Goal: Task Accomplishment & Management: Complete application form

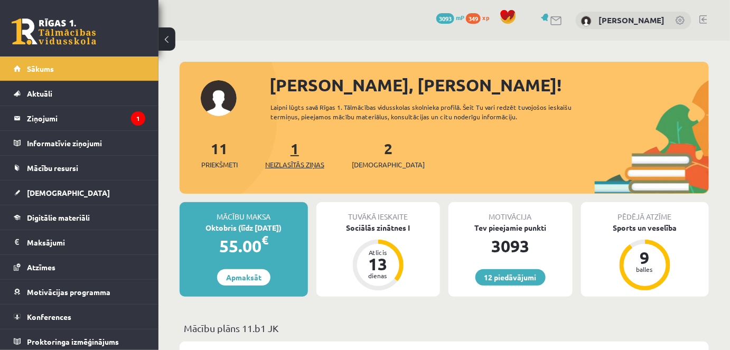
click at [303, 162] on span "Neizlasītās ziņas" at bounding box center [294, 164] width 59 height 11
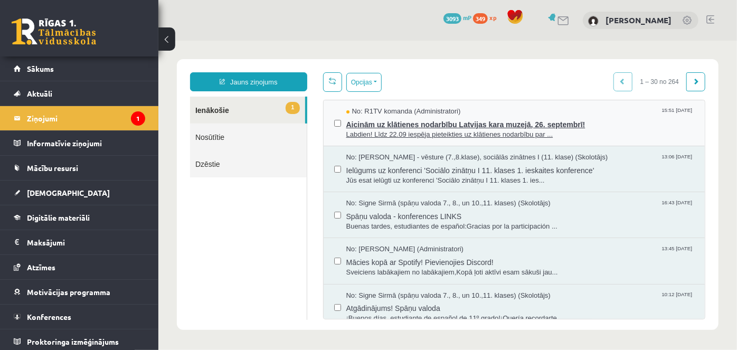
click at [399, 119] on span "Aicinām uz klātienes nodarbību Latvijas kara muzejā, 26. septembrī!" at bounding box center [520, 122] width 349 height 13
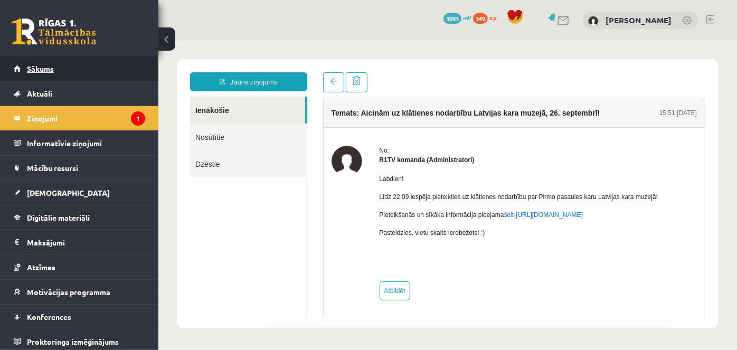
click at [43, 65] on span "Sākums" at bounding box center [40, 69] width 27 height 10
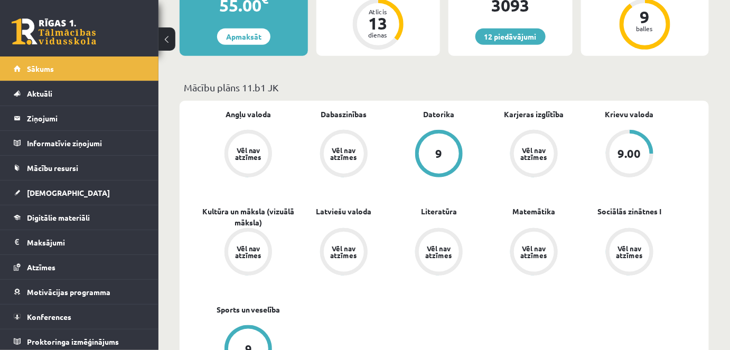
scroll to position [237, 0]
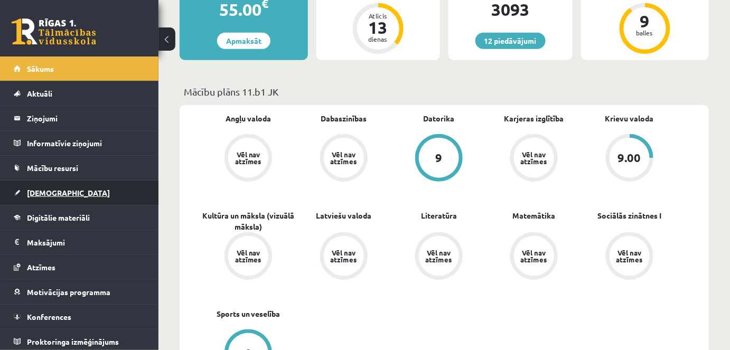
click at [51, 190] on span "[DEMOGRAPHIC_DATA]" at bounding box center [68, 193] width 83 height 10
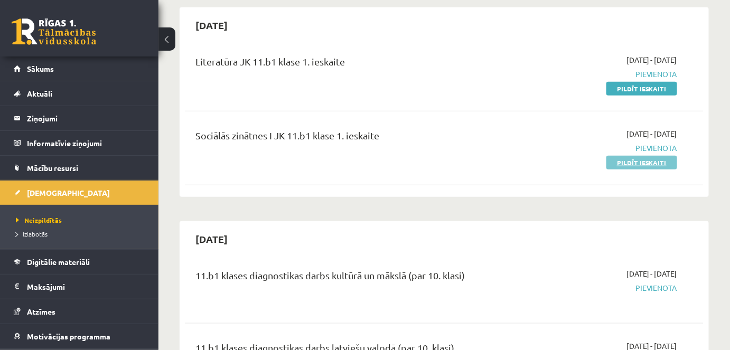
click at [645, 157] on link "Pildīt ieskaiti" at bounding box center [641, 163] width 71 height 14
click at [651, 159] on link "Pildīt ieskaiti" at bounding box center [641, 163] width 71 height 14
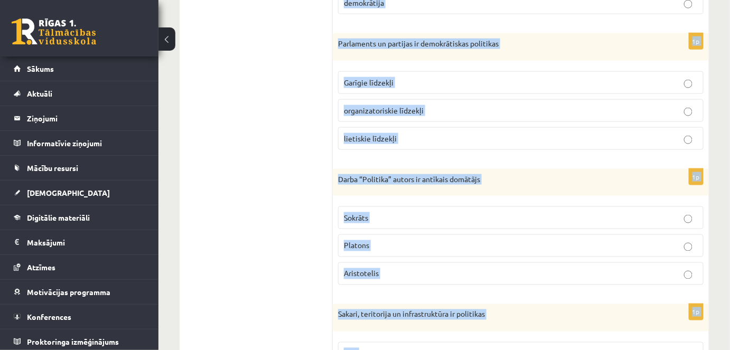
scroll to position [544, 0]
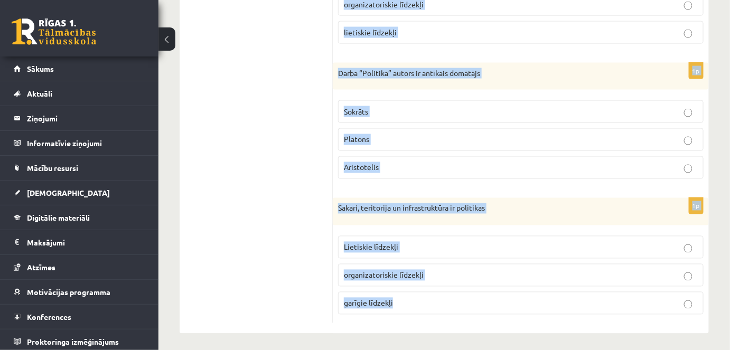
drag, startPoint x: 336, startPoint y: 64, endPoint x: 453, endPoint y: 325, distance: 285.3
copy form "Cilvēktiesību vēsturisks avots ir [DEMOGRAPHIC_DATA] autora [PERSON_NAME] darbi…"
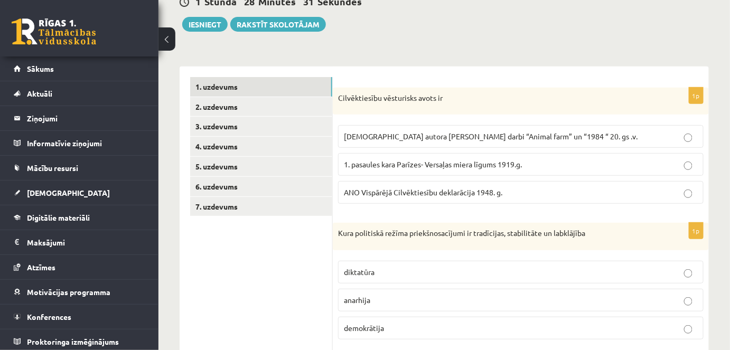
scroll to position [119, 0]
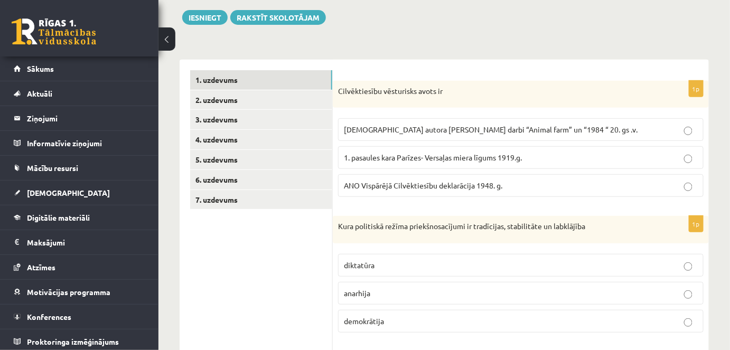
click at [566, 183] on p "ANO Vispārējā Cilvēktiesību deklarācija 1948. g." at bounding box center [521, 185] width 354 height 11
click at [386, 316] on p "demokrātija" at bounding box center [521, 321] width 354 height 11
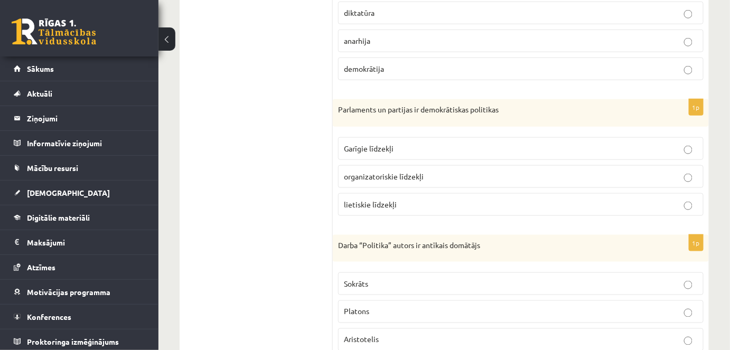
scroll to position [374, 0]
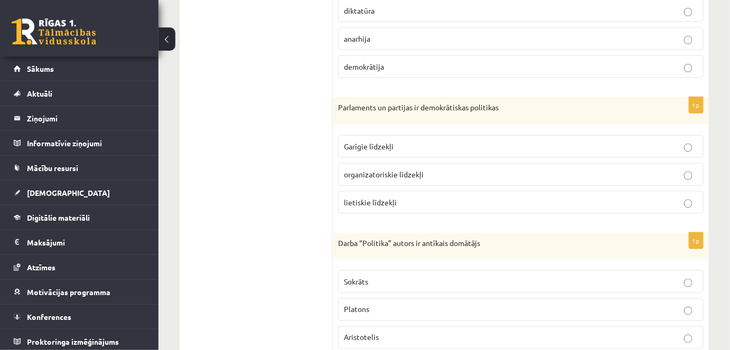
click at [386, 170] on span "organizatoriskie līdzekļi" at bounding box center [384, 175] width 80 height 10
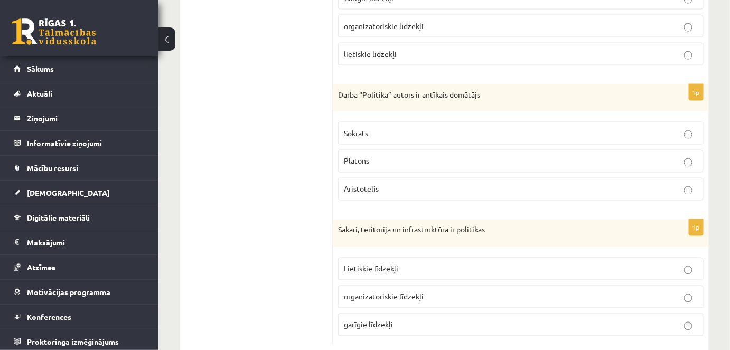
scroll to position [544, 0]
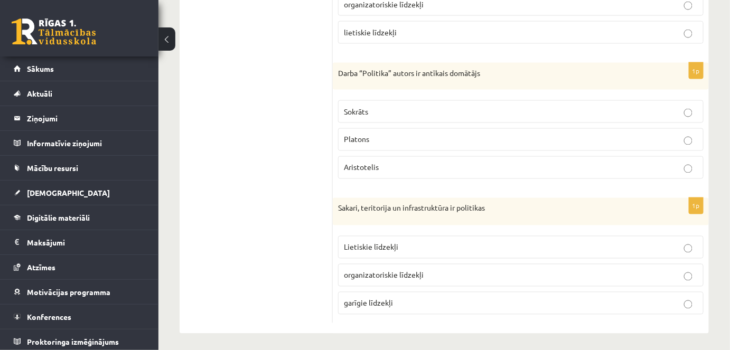
click at [404, 162] on p "Aristotelis" at bounding box center [521, 167] width 354 height 11
click at [431, 244] on p "Lietiskie līdzekļi" at bounding box center [521, 247] width 354 height 11
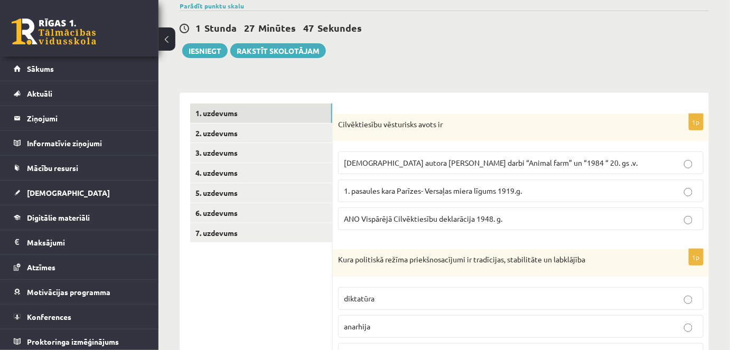
scroll to position [84, 0]
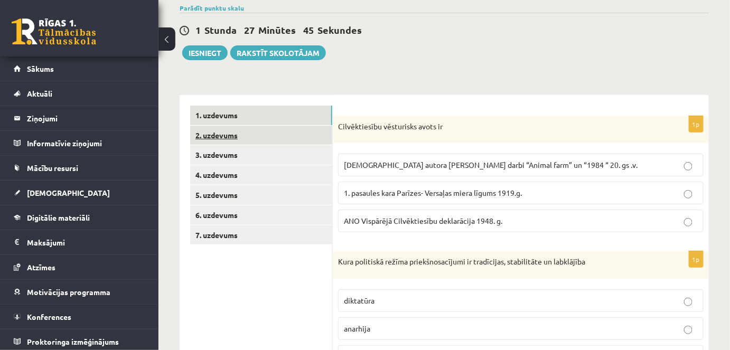
click at [221, 131] on link "2. uzdevums" at bounding box center [261, 136] width 142 height 20
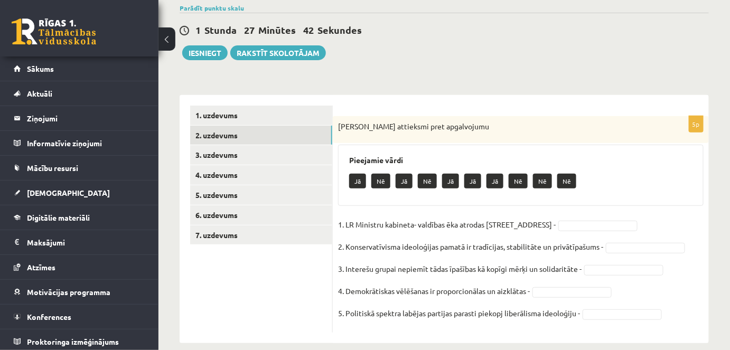
scroll to position [98, 0]
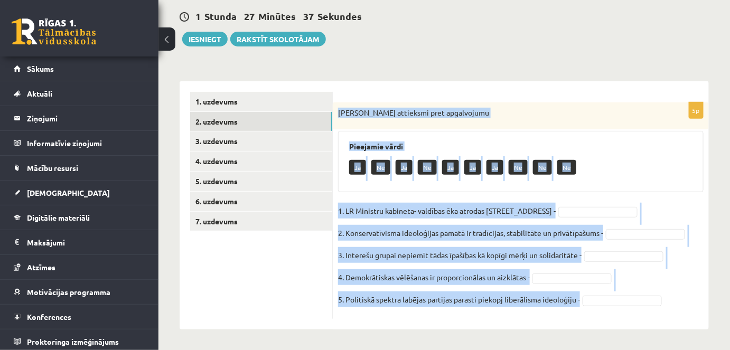
drag, startPoint x: 336, startPoint y: 110, endPoint x: 590, endPoint y: 303, distance: 318.9
click at [590, 303] on div "5p Izsaki attieksmi pret apgalvojumu Pieejamie vārdi Jā Nē Jā Nē Jā Jā Jā Nē Nē…" at bounding box center [521, 210] width 376 height 217
copy div "Izsaki attieksmi pret apgalvojumu Pieejamie vārdi Jā Nē Jā Nē Jā Jā Jā Nē Nē Nē…"
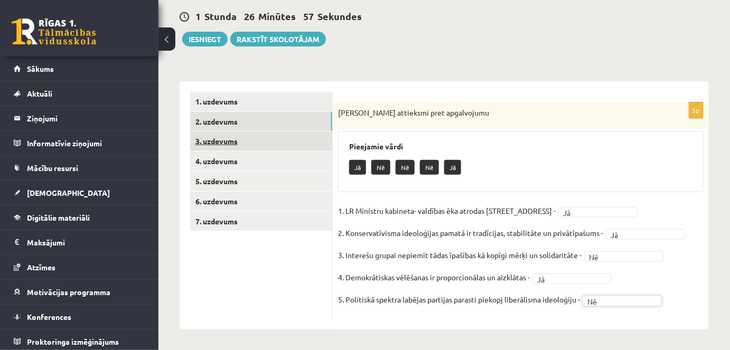
click at [223, 140] on link "3. uzdevums" at bounding box center [261, 141] width 142 height 20
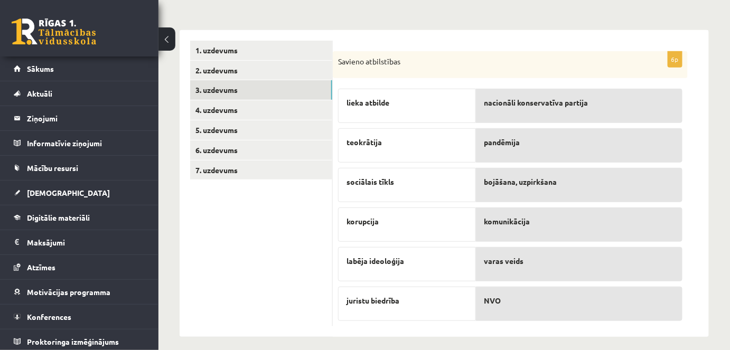
scroll to position [155, 0]
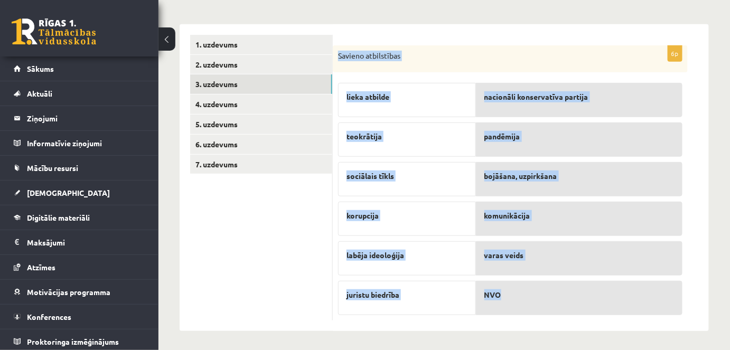
drag, startPoint x: 335, startPoint y: 53, endPoint x: 643, endPoint y: 283, distance: 383.7
click at [643, 283] on div "6p Savieno atbilstības lieka atbilde teokrātija sociālais tīkls korupcija labēj…" at bounding box center [510, 183] width 355 height 276
copy div "Savieno atbilstības lieka atbilde teokrātija sociālais tīkls korupcija labēja i…"
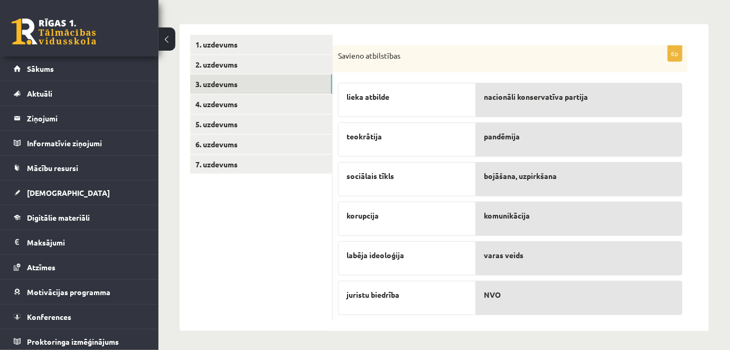
click at [242, 261] on ul "1. uzdevums 2. uzdevums 3. uzdevums 4. uzdevums 5. uzdevums 6. uzdevums 7. uzde…" at bounding box center [261, 178] width 143 height 286
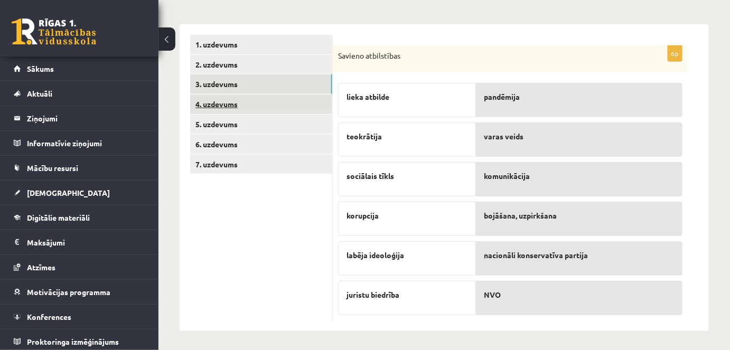
click at [221, 104] on link "4. uzdevums" at bounding box center [261, 105] width 142 height 20
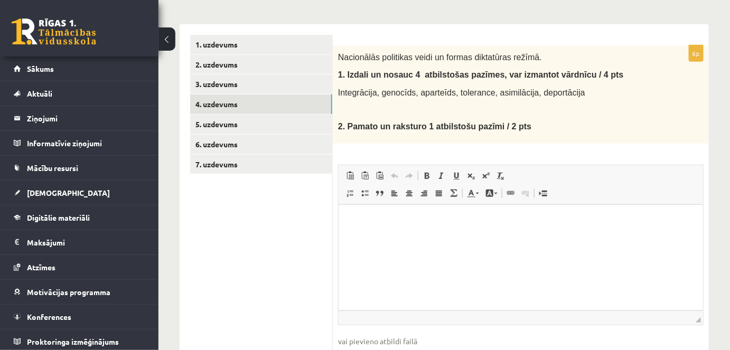
scroll to position [0, 0]
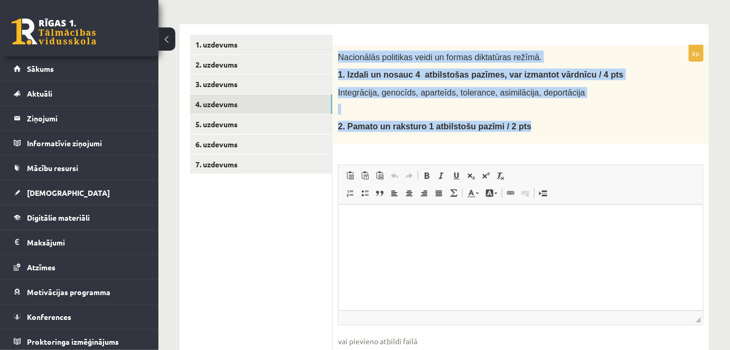
drag, startPoint x: 336, startPoint y: 52, endPoint x: 585, endPoint y: 134, distance: 261.2
click at [585, 134] on div "Nacionālās politikas veidi un formas diktatūras režīmā. 1. I zdali un nosauc 4 …" at bounding box center [521, 94] width 376 height 98
copy div "Nacionālās politikas veidi un formas diktatūras režīmā. 1. I zdali un nosauc 4 …"
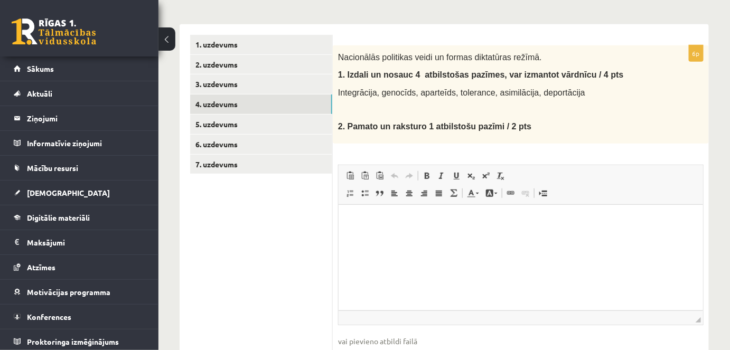
click at [206, 240] on ul "1. uzdevums 2. uzdevums 3. uzdevums 4. uzdevums 5. uzdevums 6. uzdevums 7. uzde…" at bounding box center [261, 210] width 143 height 350
click at [379, 226] on html at bounding box center [520, 220] width 364 height 32
click at [364, 189] on span at bounding box center [365, 193] width 8 height 8
click at [363, 189] on span at bounding box center [365, 193] width 8 height 8
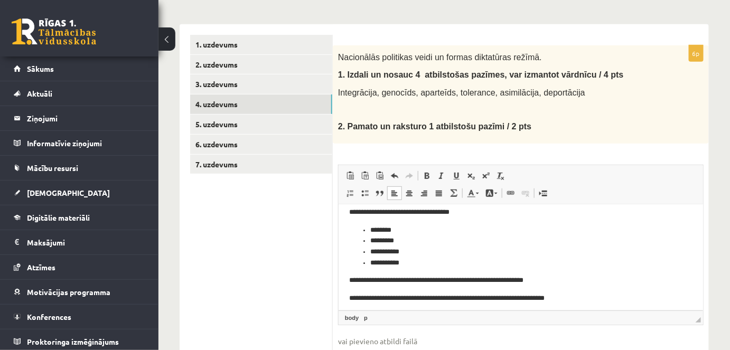
scroll to position [13, 0]
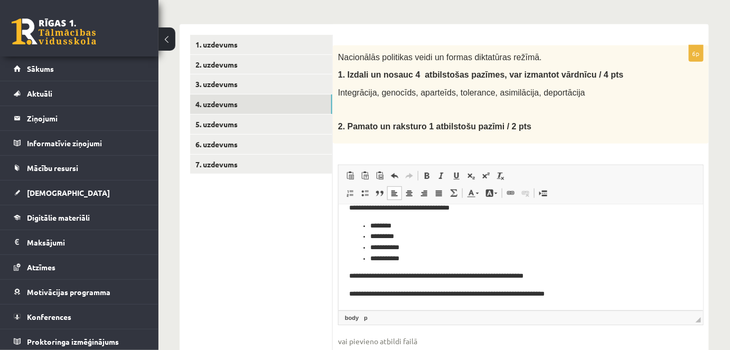
drag, startPoint x: 699, startPoint y: 246, endPoint x: 1045, endPoint y: 474, distance: 414.1
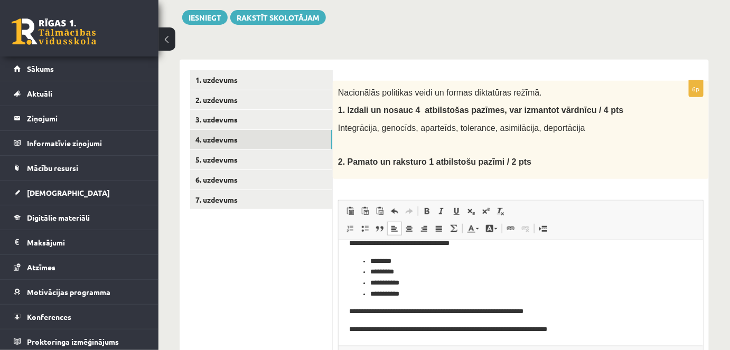
scroll to position [118, 0]
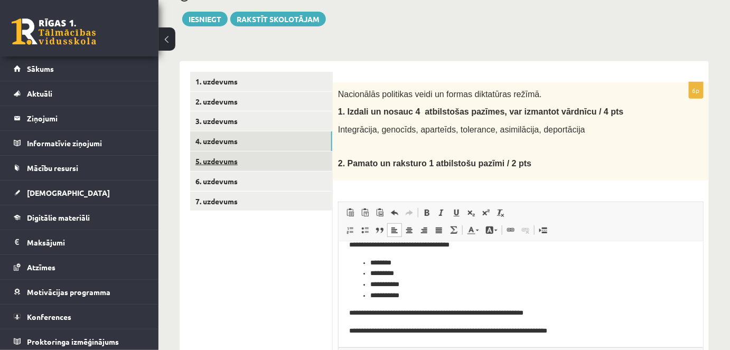
click at [203, 162] on link "5. uzdevums" at bounding box center [261, 162] width 142 height 20
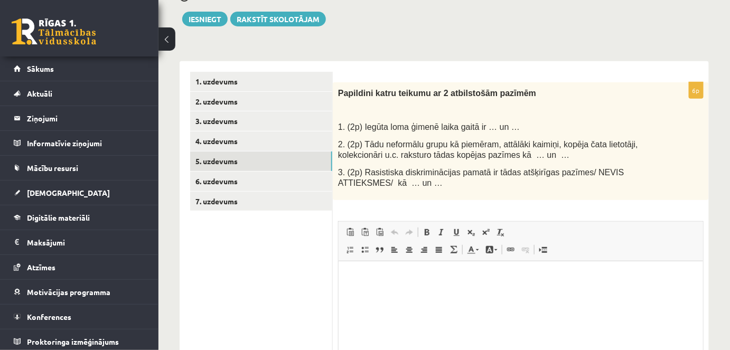
scroll to position [0, 0]
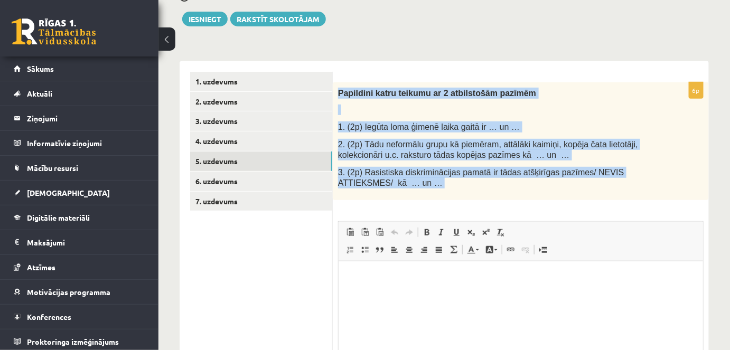
drag, startPoint x: 335, startPoint y: 90, endPoint x: 480, endPoint y: 206, distance: 185.7
click at [480, 206] on div "6p Papildini katru teikumu ar 2 atbilstošām pazīmēm 1. (2p) Iegūta loma ģimenē …" at bounding box center [521, 261] width 376 height 359
copy div "Papildini katru teikumu ar 2 atbilstošām pazīmēm 1. (2p) Iegūta loma ģimenē lai…"
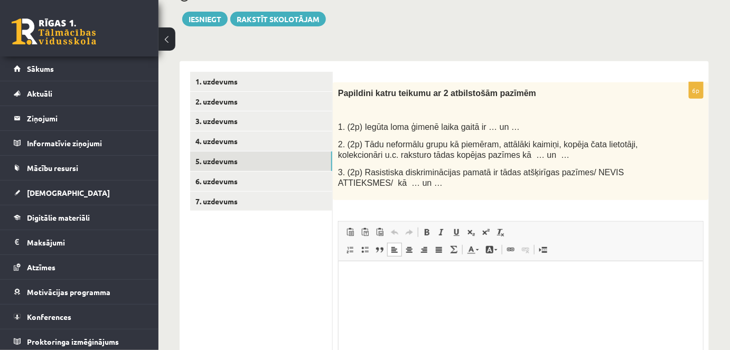
click at [356, 277] on p "Bagātinātā teksta redaktors, wiswyg-editor-user-answer-47024814568600" at bounding box center [520, 276] width 343 height 11
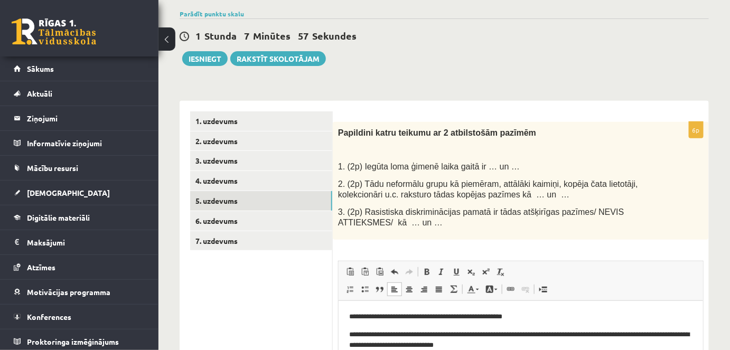
scroll to position [77, 0]
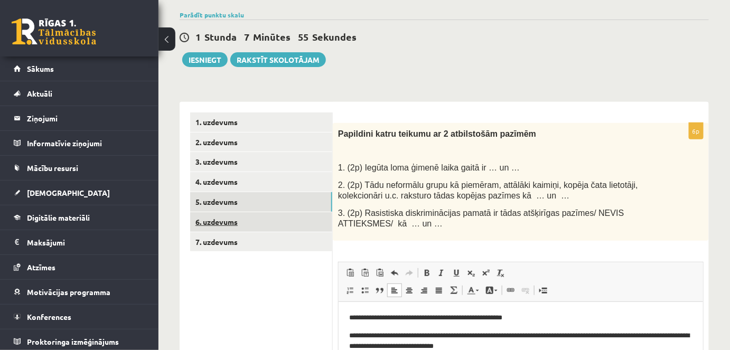
click at [210, 221] on link "6. uzdevums" at bounding box center [261, 222] width 142 height 20
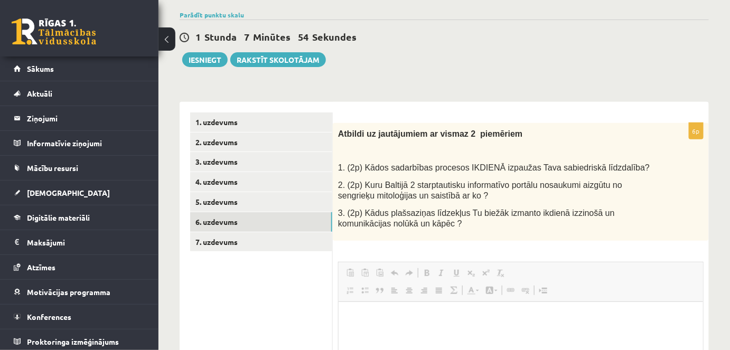
scroll to position [0, 0]
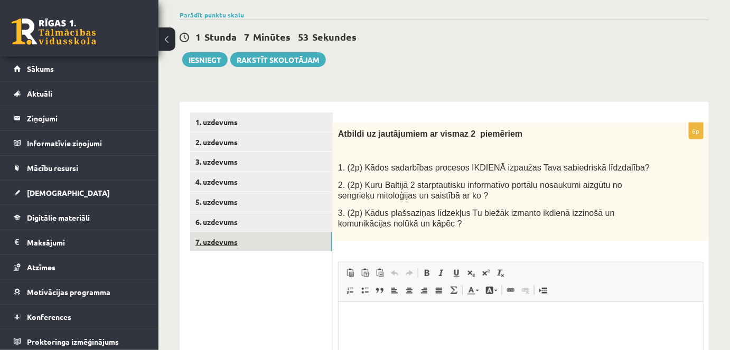
click at [211, 245] on link "7. uzdevums" at bounding box center [261, 242] width 142 height 20
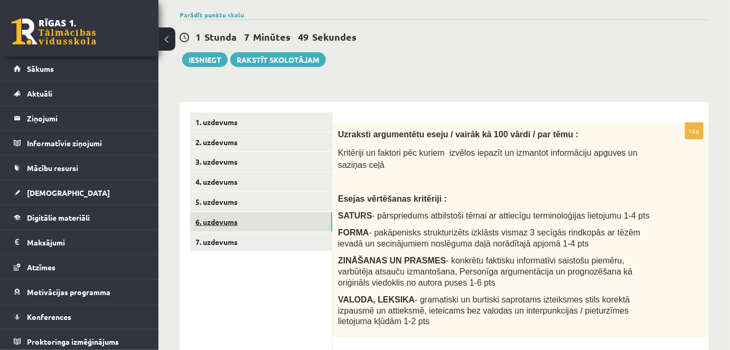
click at [213, 221] on link "6. uzdevums" at bounding box center [261, 222] width 142 height 20
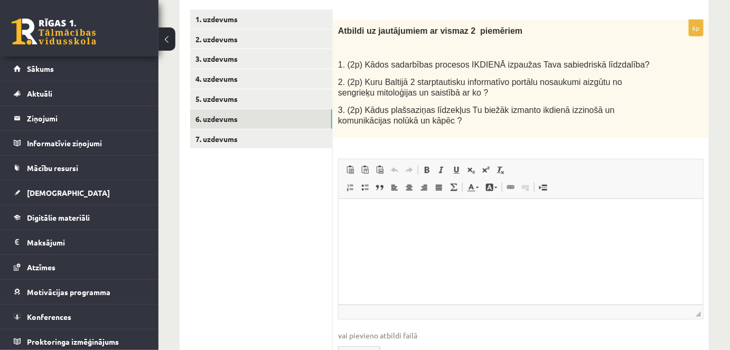
scroll to position [178, 0]
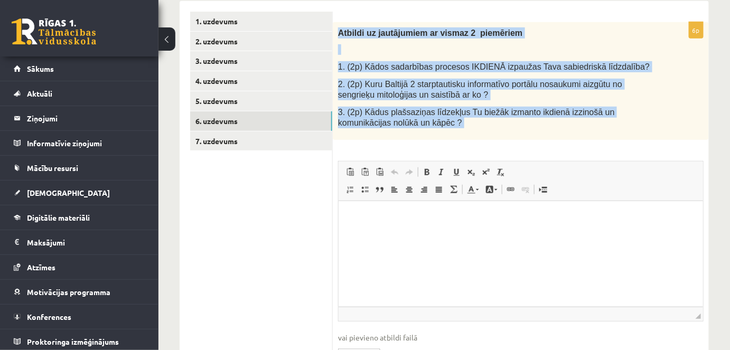
drag, startPoint x: 335, startPoint y: 30, endPoint x: 444, endPoint y: 151, distance: 163.1
click at [444, 151] on div "6p Atbildi uz jautājumiem ar vismaz 2 piemēriem 1. (2p) Kādos sadarbības proces…" at bounding box center [521, 201] width 376 height 359
copy div "Atbildi uz jautājumiem ar vismaz 2 piemēriem 1. (2p) Kādos sadarbības procesos …"
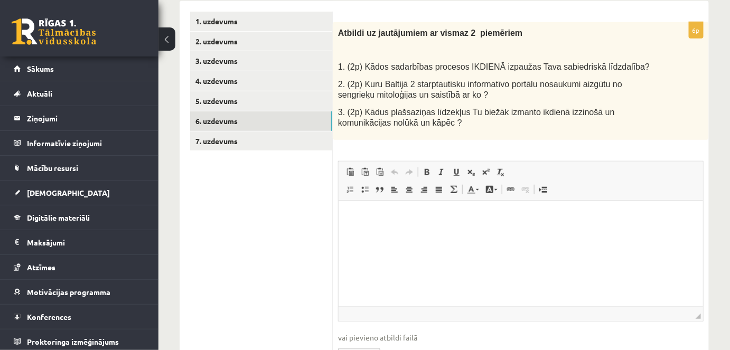
click at [366, 233] on html at bounding box center [520, 217] width 364 height 32
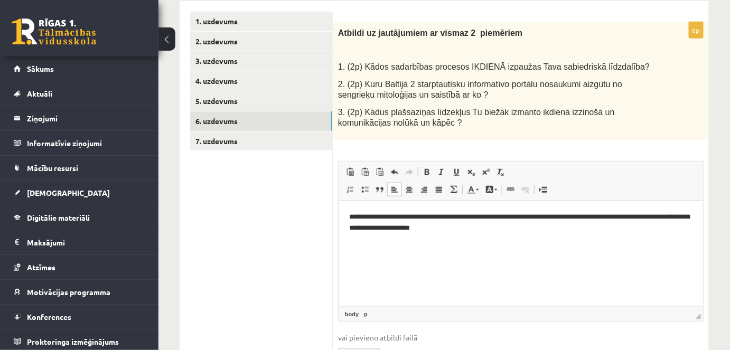
click at [477, 231] on p "**********" at bounding box center [521, 222] width 344 height 22
click at [537, 231] on p "**********" at bounding box center [521, 222] width 344 height 22
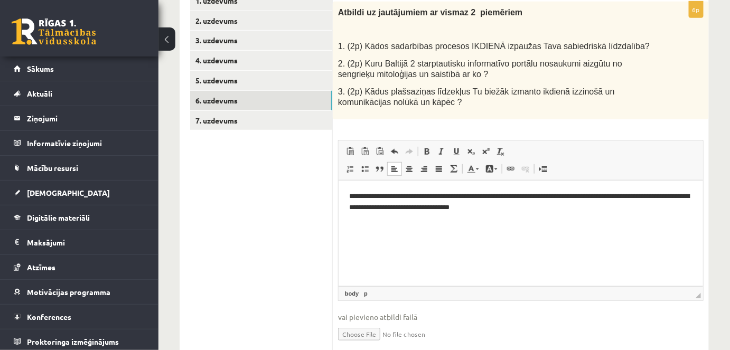
scroll to position [195, 0]
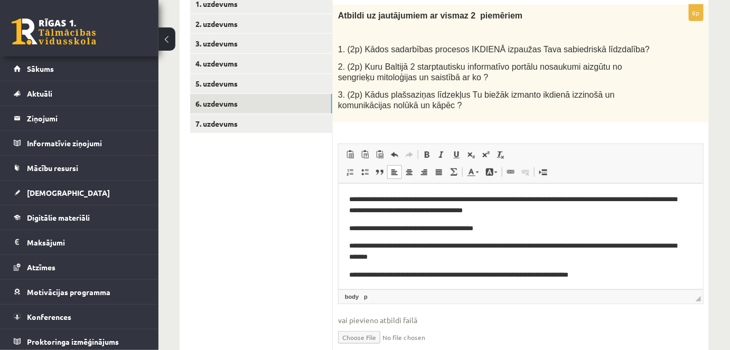
click at [531, 275] on p "**********" at bounding box center [517, 274] width 336 height 11
click at [583, 269] on p "**********" at bounding box center [517, 274] width 336 height 11
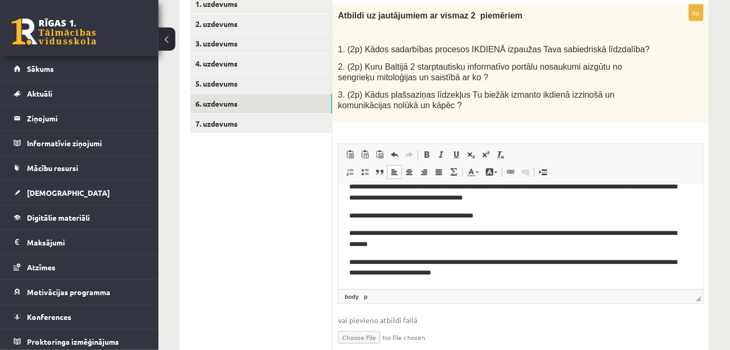
drag, startPoint x: 700, startPoint y: 232, endPoint x: 1044, endPoint y: 438, distance: 400.8
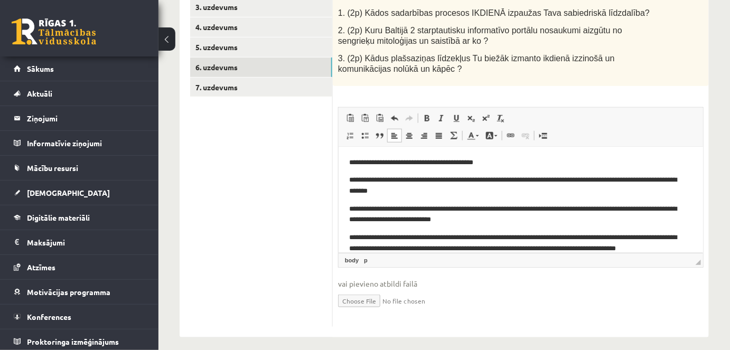
scroll to position [41, 0]
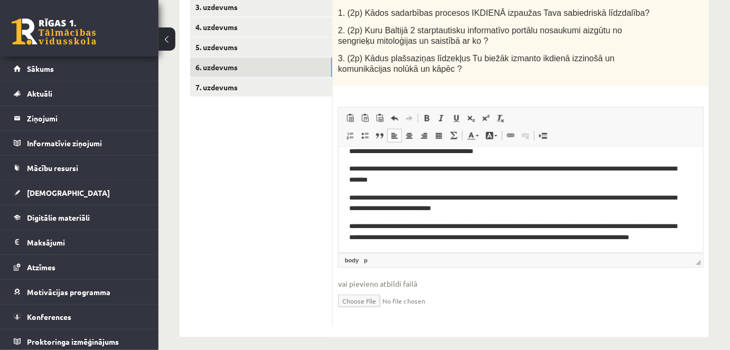
click at [530, 241] on p "**********" at bounding box center [517, 237] width 336 height 33
click at [374, 248] on p "**********" at bounding box center [517, 237] width 336 height 33
click at [211, 87] on link "7. uzdevums" at bounding box center [261, 88] width 142 height 20
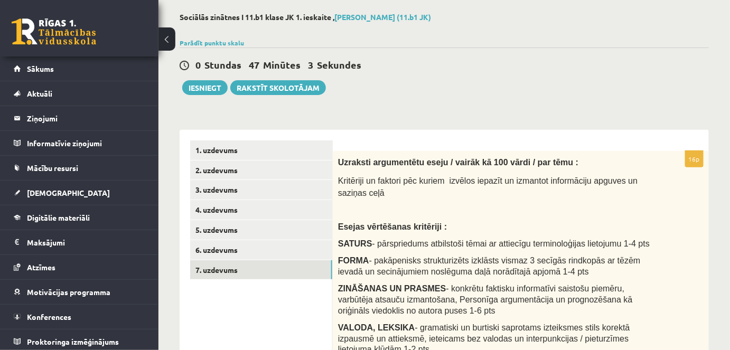
scroll to position [47, 0]
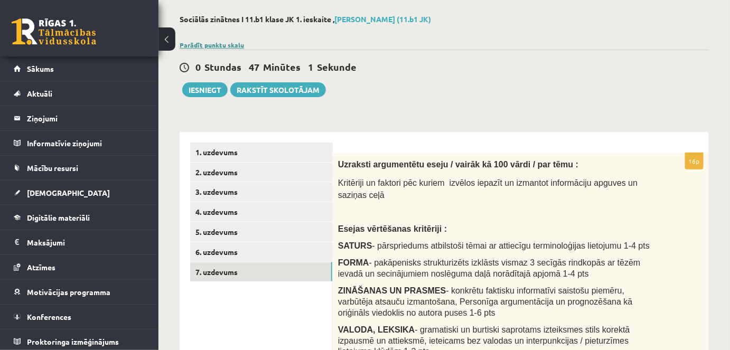
click at [199, 44] on link "Parādīt punktu skalu" at bounding box center [212, 45] width 64 height 8
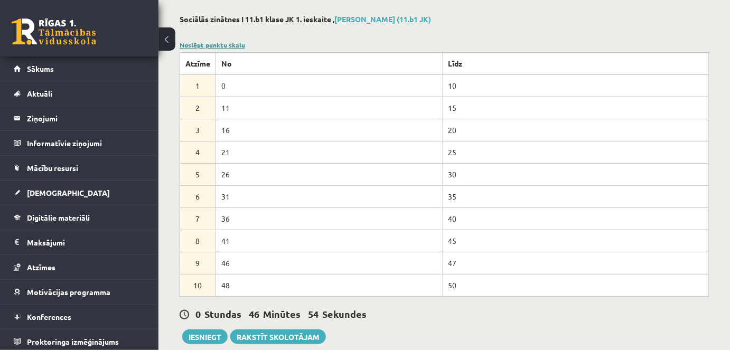
click at [217, 45] on link "Noslēpt punktu skalu" at bounding box center [212, 45] width 65 height 8
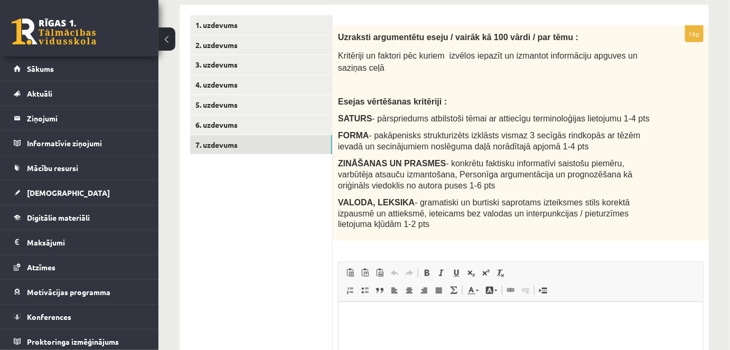
scroll to position [173, 0]
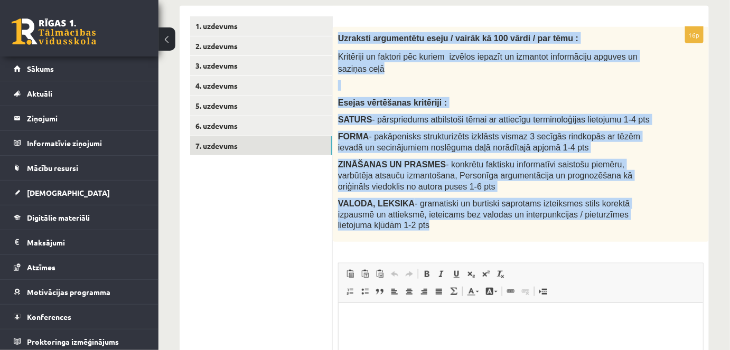
drag, startPoint x: 338, startPoint y: 36, endPoint x: 672, endPoint y: 226, distance: 383.9
click at [672, 226] on div "Uzraksti argumentētu eseju / vairāk kā 100 vārdi / par tēmu : Kritēriji un fakt…" at bounding box center [521, 134] width 376 height 215
copy div "Uzraksti argumentētu eseju / vairāk kā 100 vārdi / par tēmu : Kritēriji un fakt…"
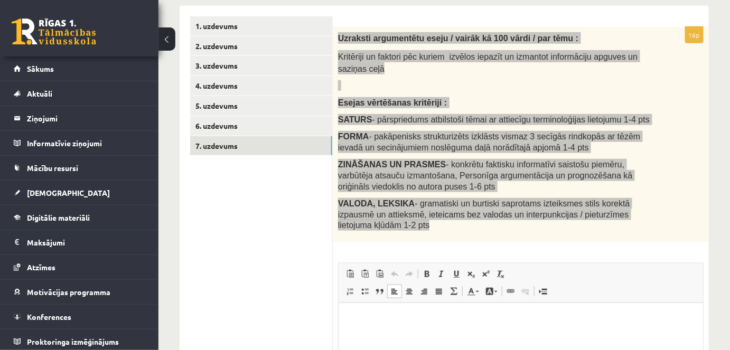
click at [367, 323] on p "Bagātinātā teksta redaktors, wiswyg-editor-user-answer-47024936373120" at bounding box center [520, 318] width 343 height 11
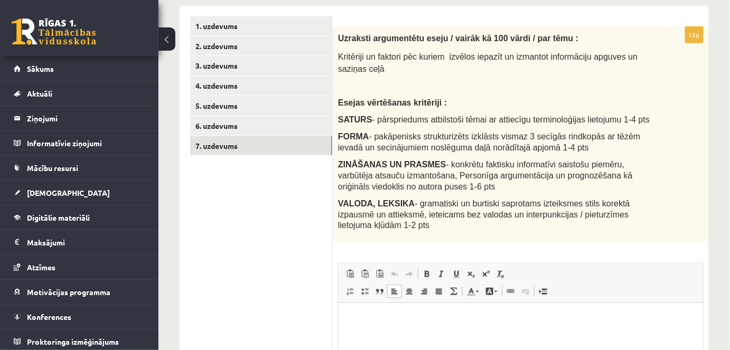
click at [418, 240] on div "16p Uzraksti argumentētu eseju / vairāk kā 100 vārdi / par tēmu : Kritēriji un …" at bounding box center [521, 255] width 376 height 456
click at [361, 323] on p "Bagātinātā teksta redaktors, wiswyg-editor-user-answer-47024936373120" at bounding box center [520, 318] width 343 height 11
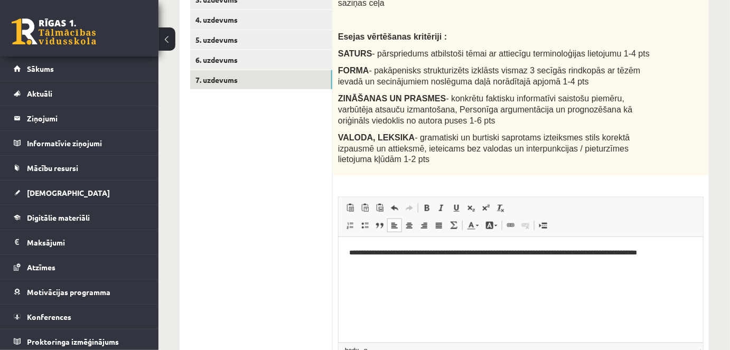
scroll to position [242, 0]
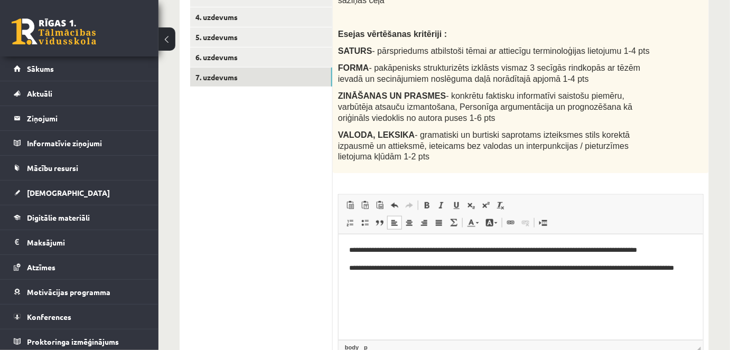
click at [347, 269] on html "**********" at bounding box center [520, 264] width 364 height 61
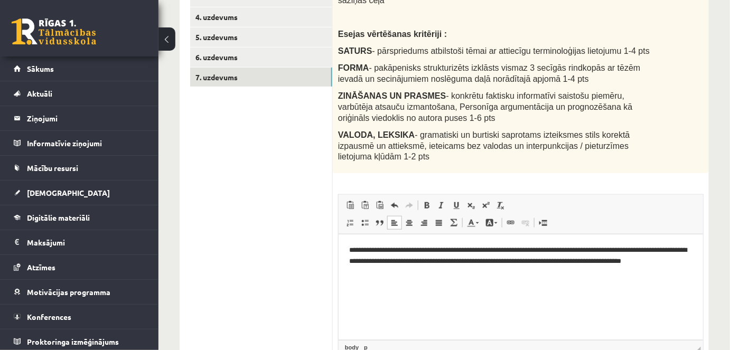
click at [394, 274] on p "**********" at bounding box center [521, 261] width 344 height 33
click at [529, 261] on p "**********" at bounding box center [521, 261] width 344 height 33
click at [674, 250] on p "**********" at bounding box center [521, 261] width 344 height 33
click at [390, 291] on p "*********" at bounding box center [521, 289] width 344 height 11
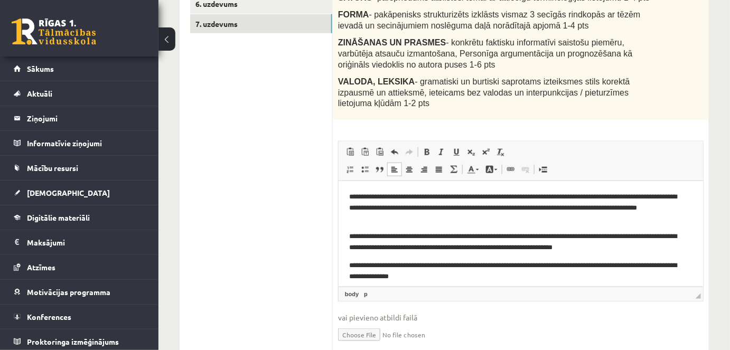
scroll to position [6, 0]
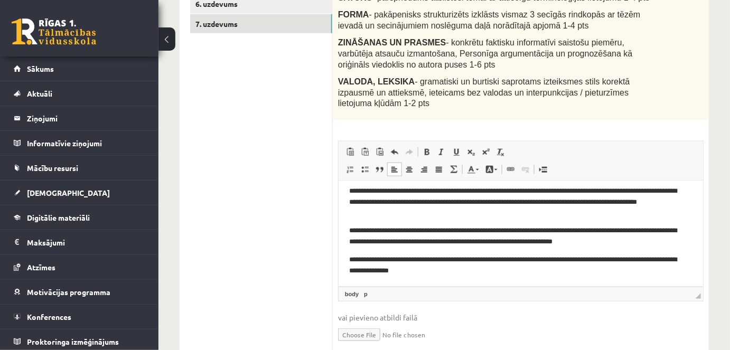
drag, startPoint x: 700, startPoint y: 227, endPoint x: 1043, endPoint y: 415, distance: 391.4
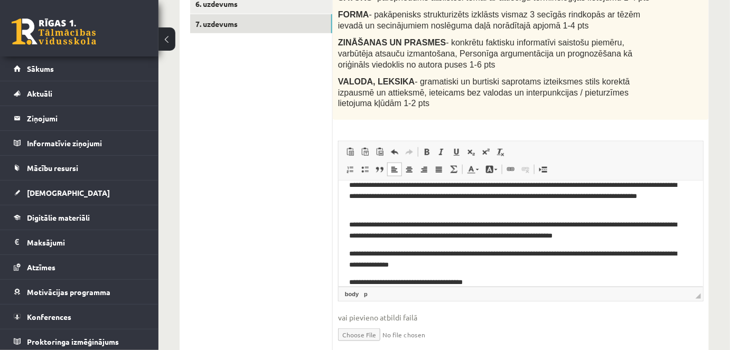
click at [462, 283] on p "**********" at bounding box center [517, 282] width 336 height 11
click at [487, 281] on p "**********" at bounding box center [517, 282] width 336 height 11
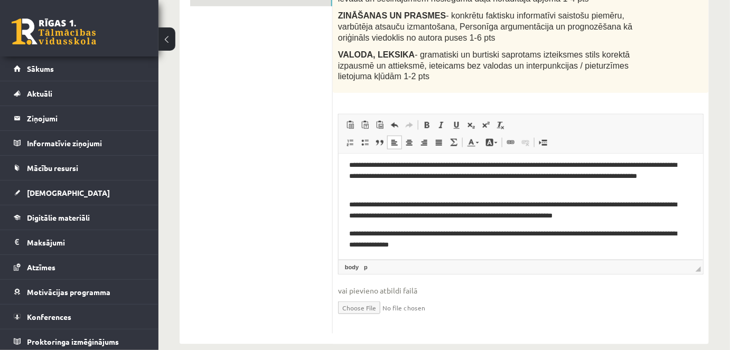
scroll to position [0, 0]
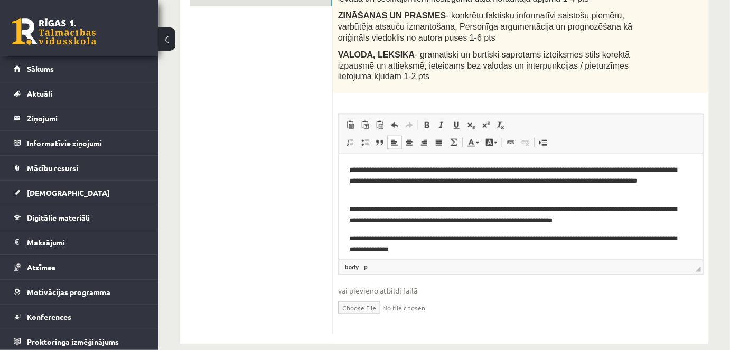
click at [371, 238] on p "**********" at bounding box center [517, 244] width 336 height 22
click at [439, 240] on p "**********" at bounding box center [517, 244] width 336 height 22
click at [519, 255] on body "**********" at bounding box center [520, 243] width 343 height 159
click at [372, 240] on p "**********" at bounding box center [517, 244] width 336 height 22
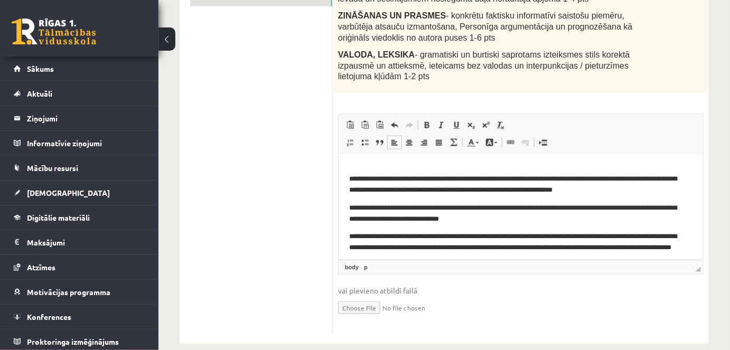
scroll to position [41, 0]
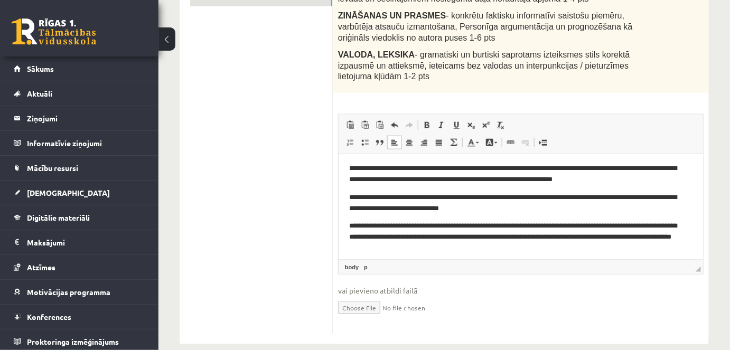
click at [419, 197] on p "**********" at bounding box center [517, 203] width 336 height 22
click at [415, 209] on p "**********" at bounding box center [517, 203] width 336 height 22
click at [524, 209] on p "**********" at bounding box center [517, 203] width 336 height 22
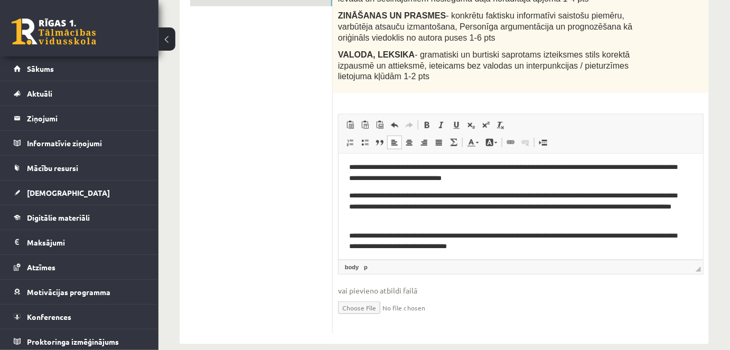
scroll to position [74, 0]
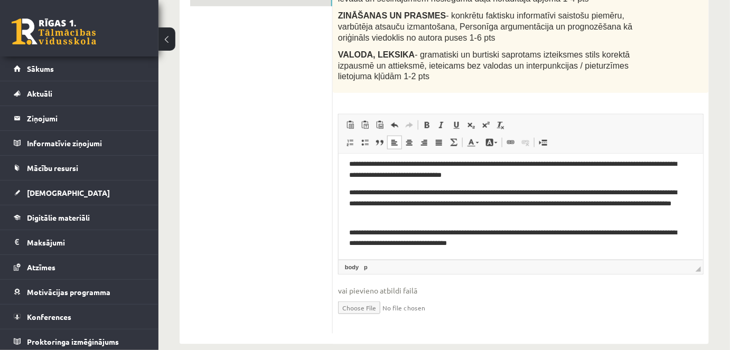
click at [638, 192] on p "**********" at bounding box center [517, 203] width 336 height 33
click at [407, 205] on p "**********" at bounding box center [517, 203] width 336 height 33
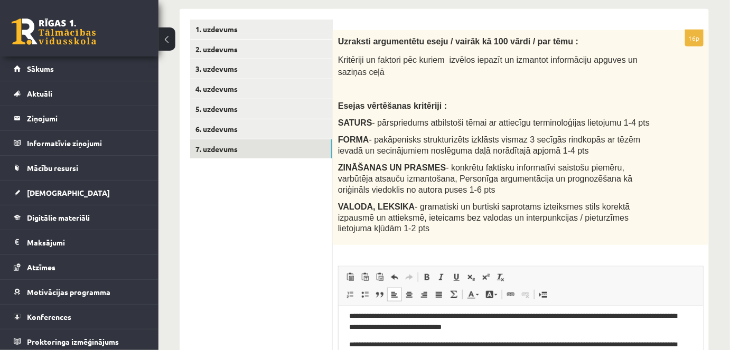
scroll to position [165, 0]
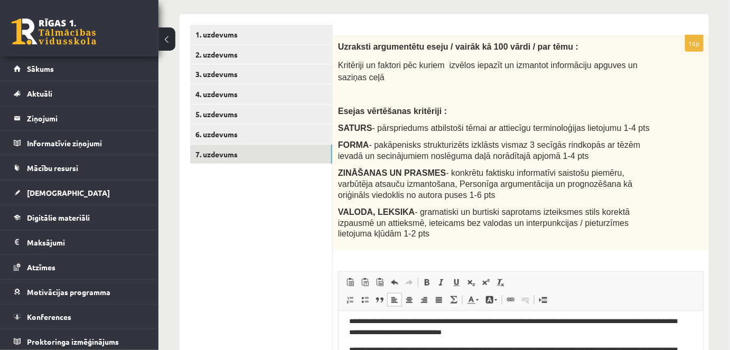
click at [728, 176] on div "**********" at bounding box center [443, 199] width 571 height 647
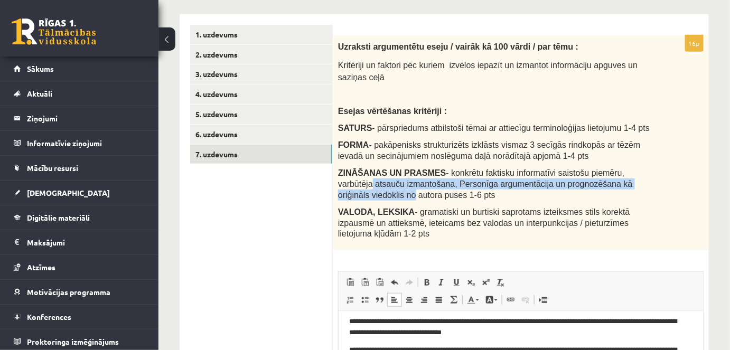
drag, startPoint x: 728, startPoint y: 176, endPoint x: 734, endPoint y: 189, distance: 13.9
click at [729, 185] on html "0 Dāvanas 3093 mP 349 xp Elise Burdikova Sākums Aktuāli Kā mācīties eSKOLĀ Kont…" at bounding box center [365, 10] width 730 height 350
click at [696, 163] on div "Uzraksti argumentētu eseju / vairāk kā 100 vārdi / par tēmu : Kritēriji un fakt…" at bounding box center [521, 142] width 376 height 215
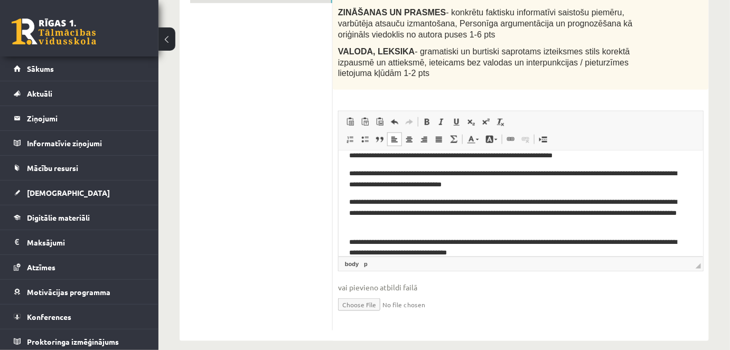
scroll to position [74, 0]
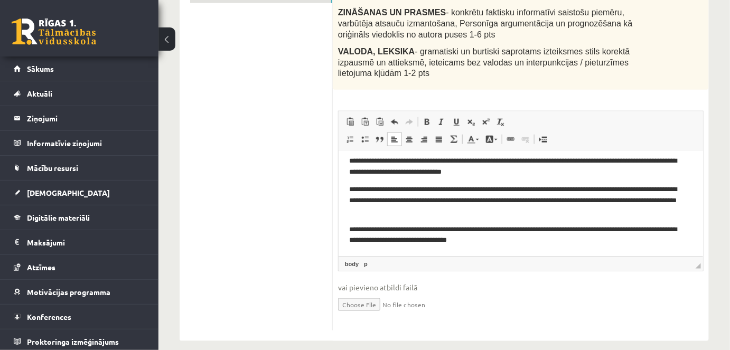
drag, startPoint x: 700, startPoint y: 229, endPoint x: 1056, endPoint y: 387, distance: 390.1
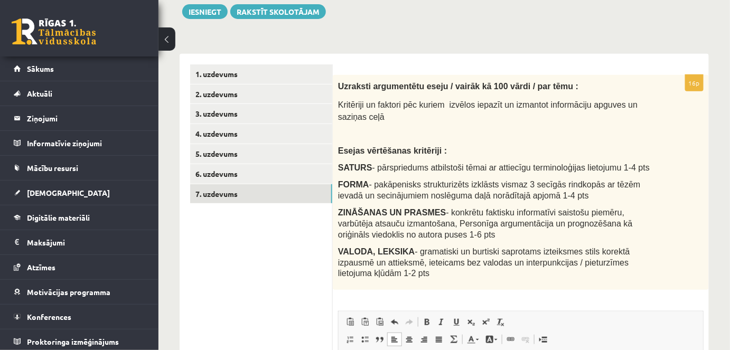
scroll to position [123, 0]
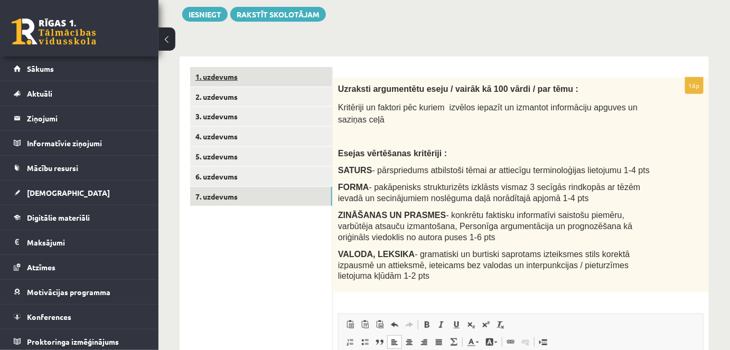
click at [217, 83] on link "1. uzdevums" at bounding box center [261, 77] width 142 height 20
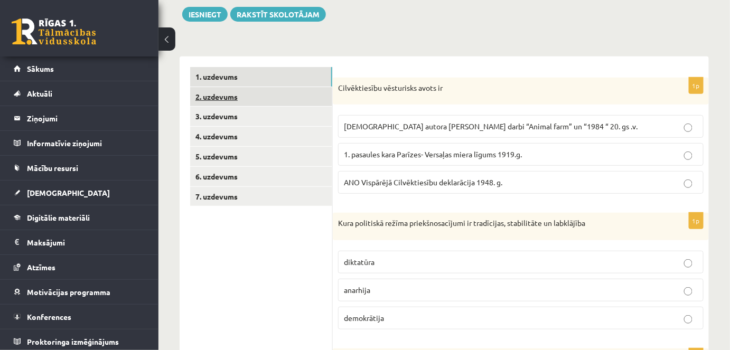
click at [201, 96] on link "2. uzdevums" at bounding box center [261, 97] width 142 height 20
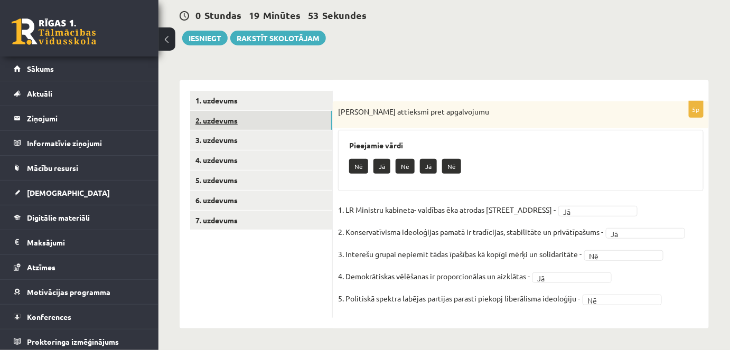
scroll to position [98, 0]
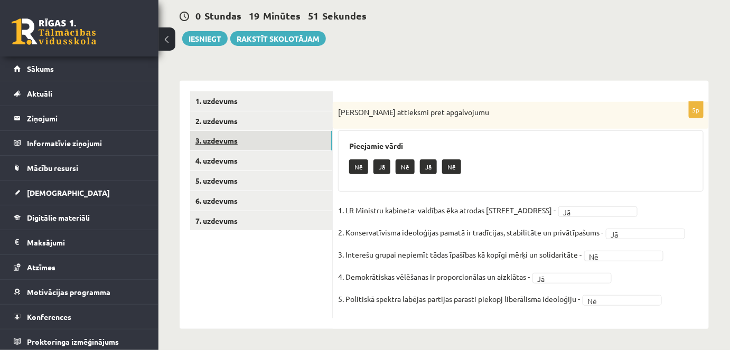
click at [215, 141] on link "3. uzdevums" at bounding box center [261, 141] width 142 height 20
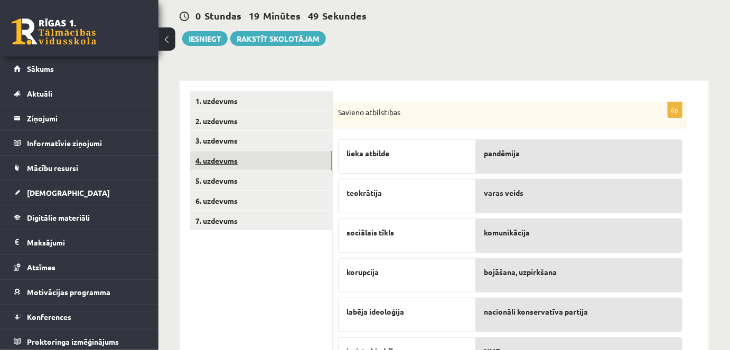
click at [218, 162] on link "4. uzdevums" at bounding box center [261, 161] width 142 height 20
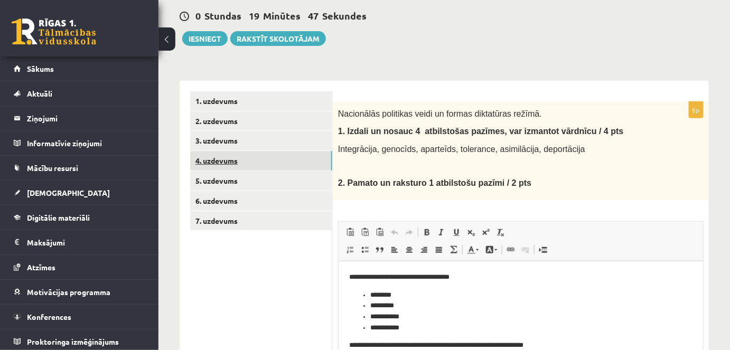
scroll to position [0, 0]
click at [219, 177] on link "5. uzdevums" at bounding box center [261, 181] width 142 height 20
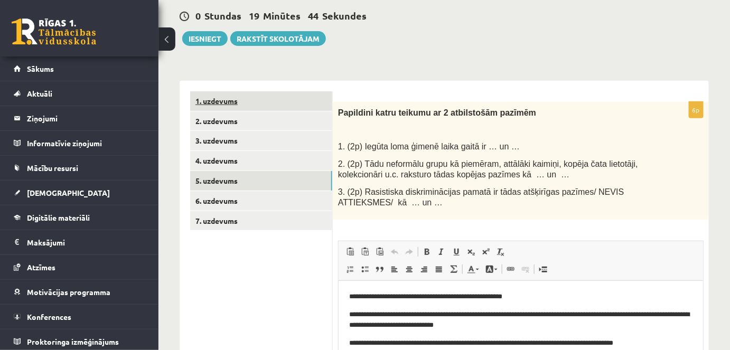
click at [218, 99] on link "1. uzdevums" at bounding box center [261, 101] width 142 height 20
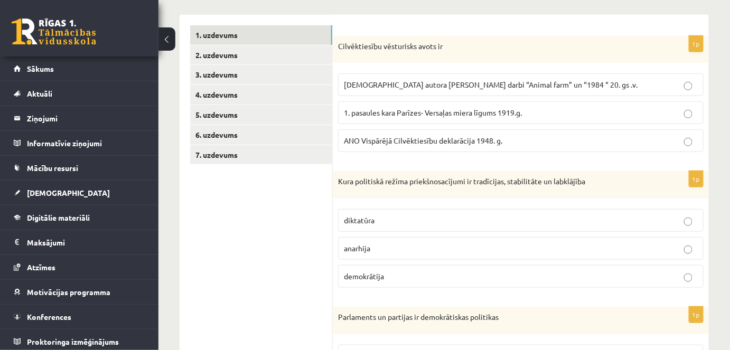
scroll to position [163, 0]
click at [207, 71] on link "3. uzdevums" at bounding box center [261, 76] width 142 height 20
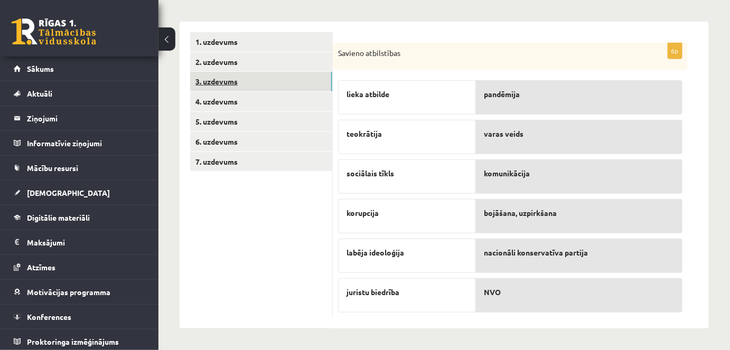
scroll to position [156, 0]
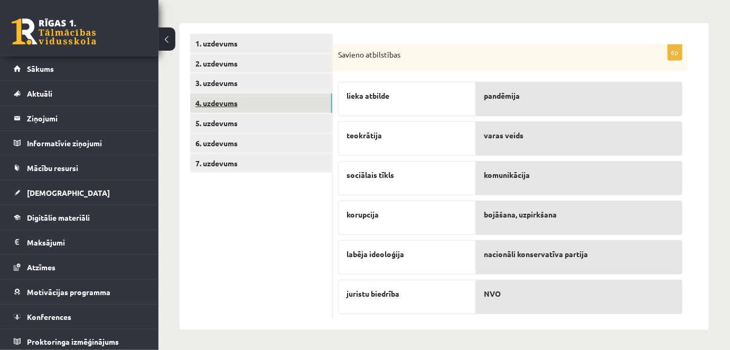
click at [221, 101] on link "4. uzdevums" at bounding box center [261, 103] width 142 height 20
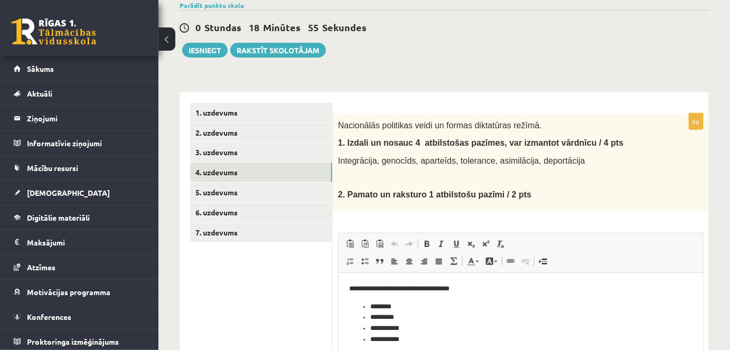
scroll to position [87, 0]
click at [218, 192] on link "5. uzdevums" at bounding box center [261, 192] width 142 height 20
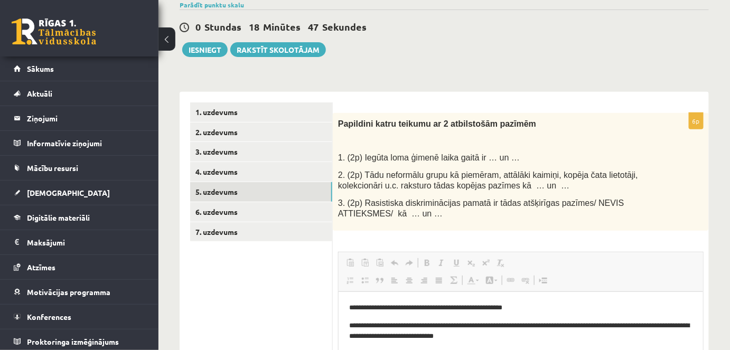
scroll to position [0, 0]
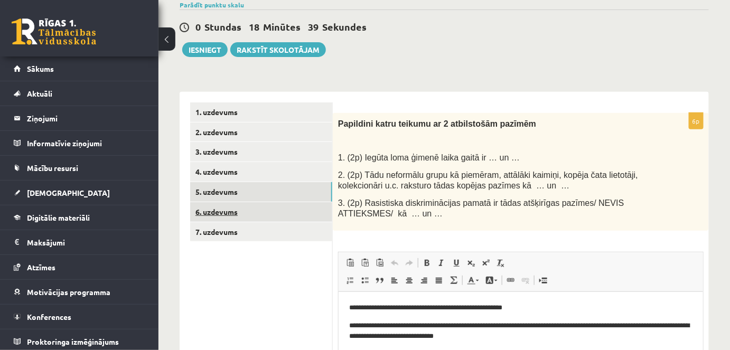
click at [224, 205] on link "6. uzdevums" at bounding box center [261, 212] width 142 height 20
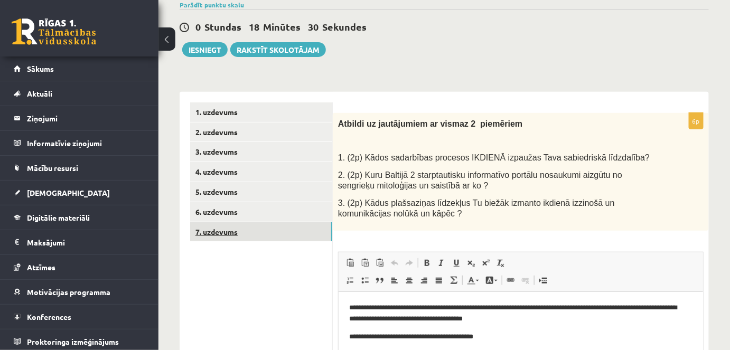
click at [215, 230] on link "7. uzdevums" at bounding box center [261, 232] width 142 height 20
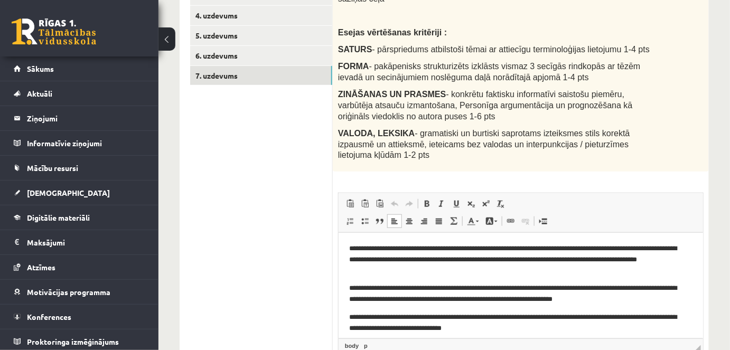
drag, startPoint x: 700, startPoint y: 258, endPoint x: 1048, endPoint y: 443, distance: 394.1
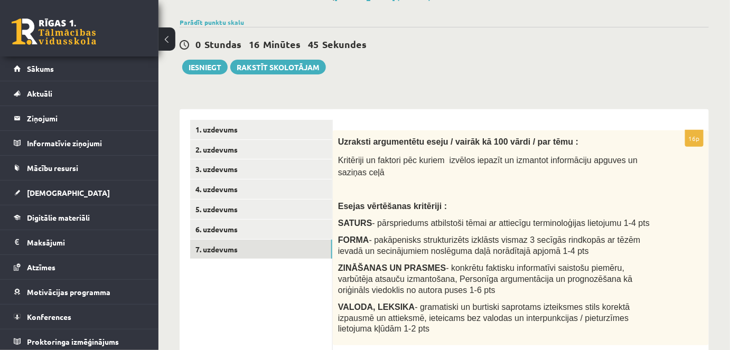
scroll to position [69, 0]
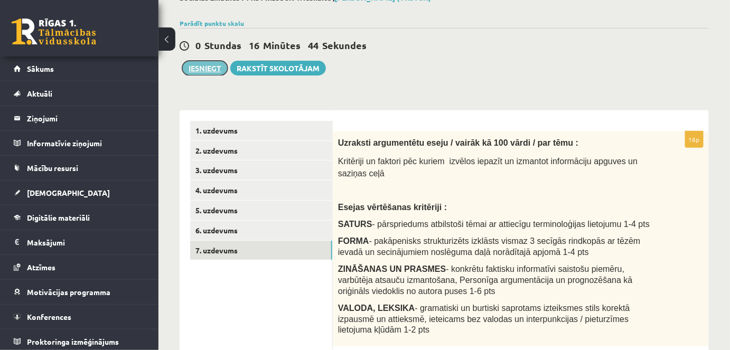
click at [211, 65] on button "Iesniegt" at bounding box center [204, 68] width 45 height 15
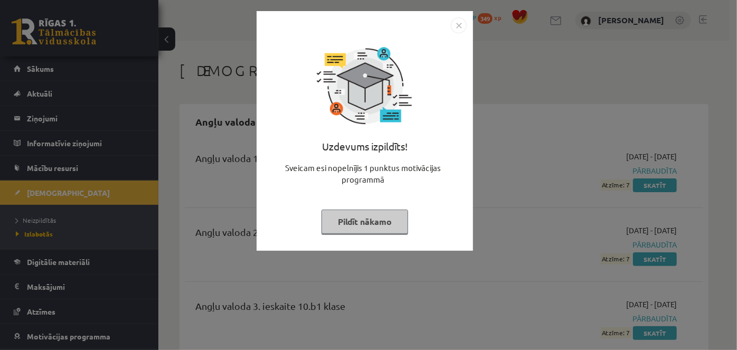
click at [461, 25] on img "Close" at bounding box center [459, 25] width 16 height 16
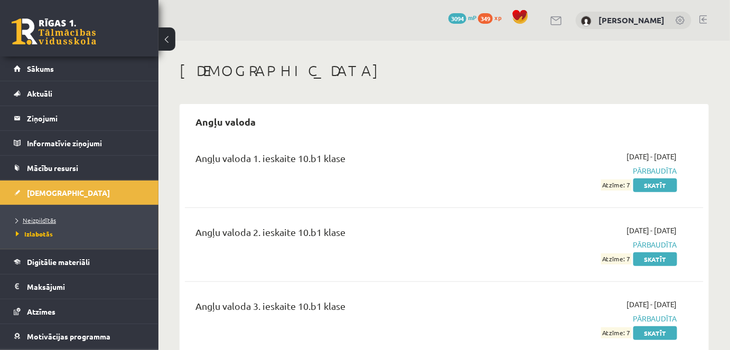
click at [39, 219] on span "Neizpildītās" at bounding box center [36, 220] width 40 height 8
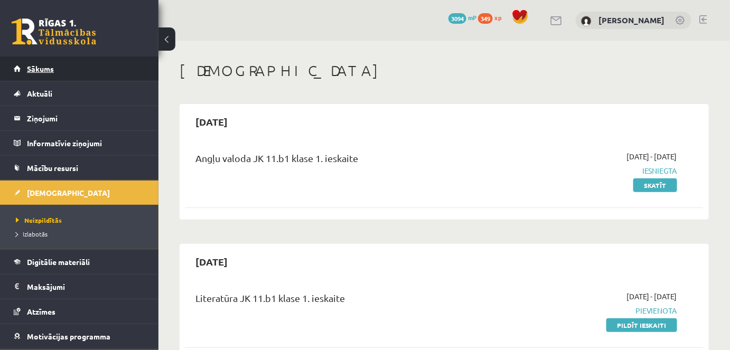
click at [41, 63] on link "Sākums" at bounding box center [79, 69] width 131 height 24
